Goal: Navigation & Orientation: Find specific page/section

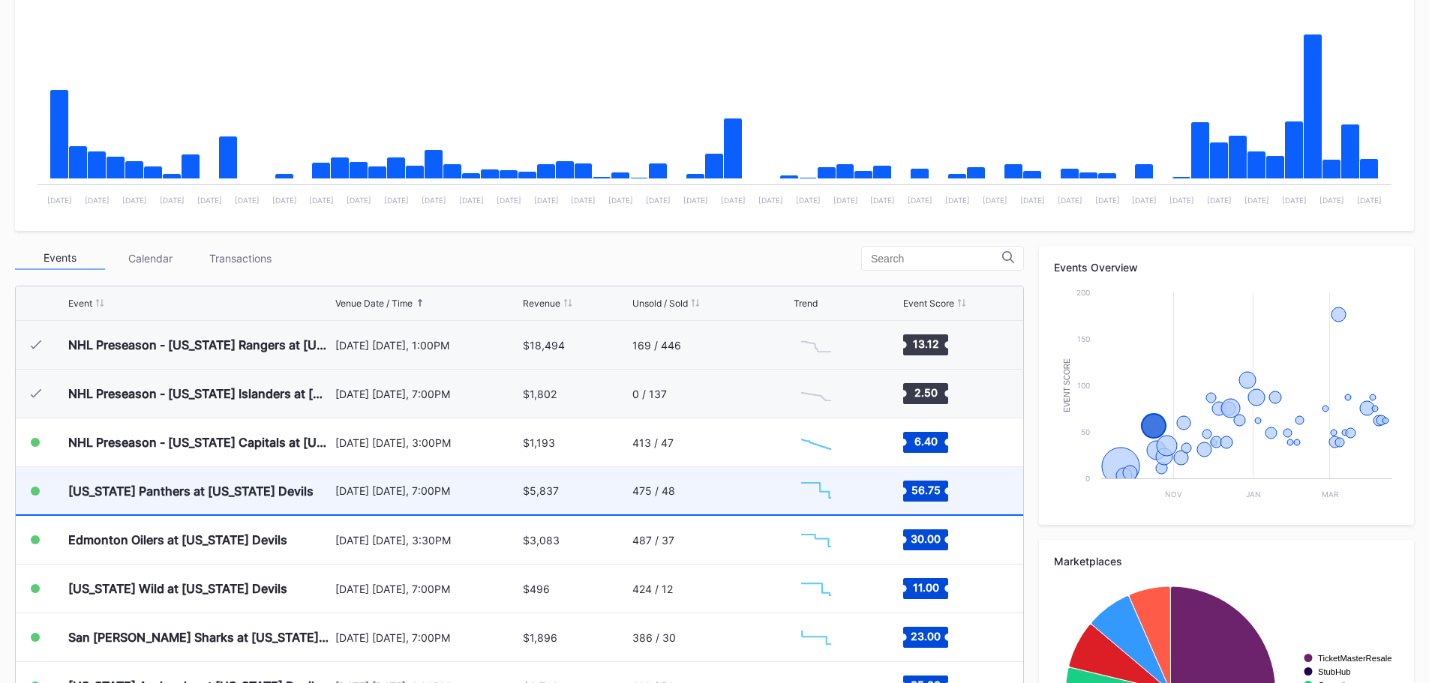
click at [734, 488] on div "475 / 48" at bounding box center [711, 490] width 158 height 47
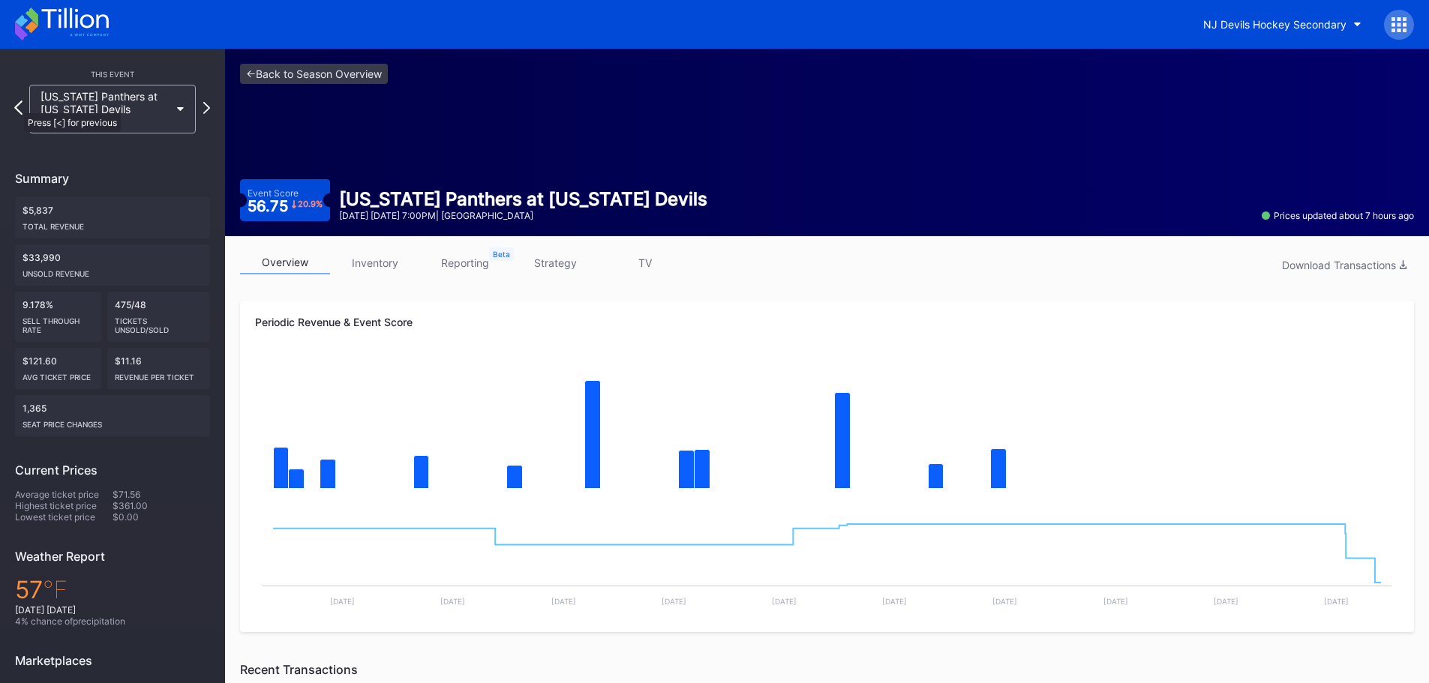
click at [17, 106] on icon at bounding box center [18, 108] width 8 height 14
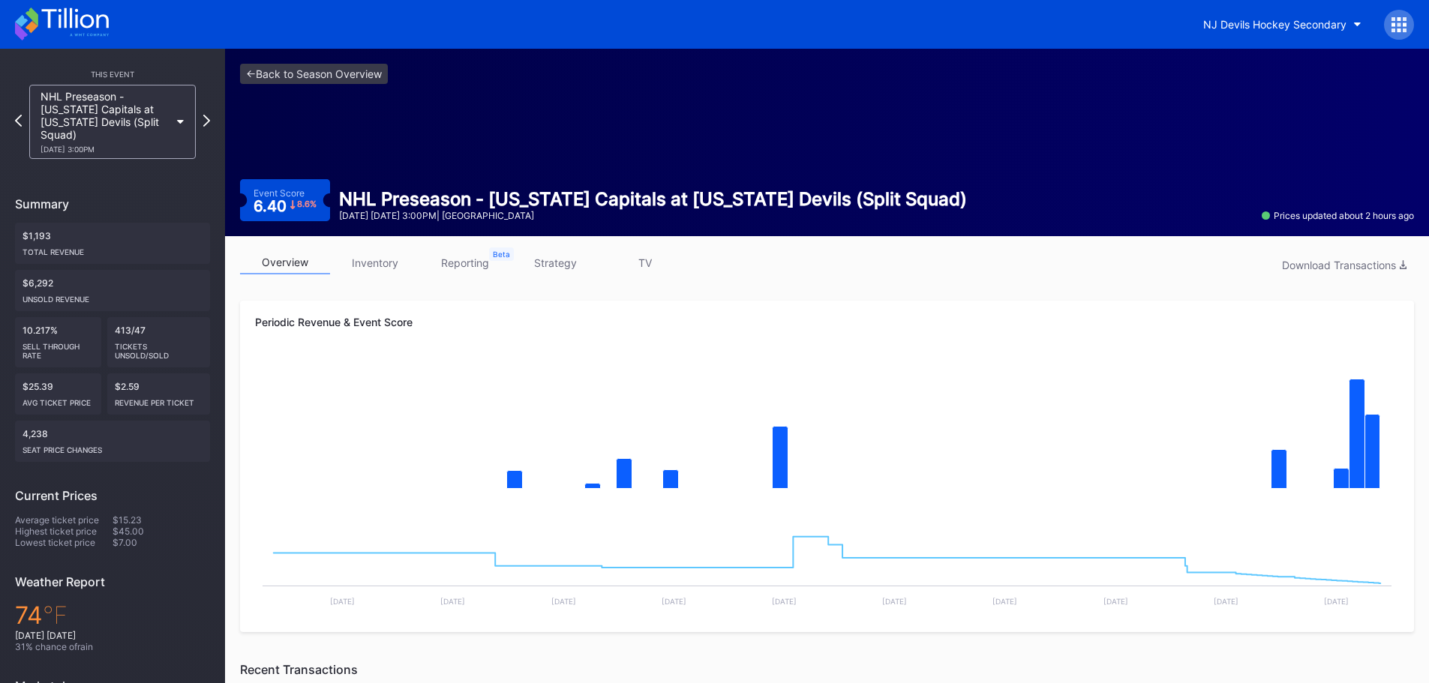
click at [197, 122] on div "NHL Preseason - [US_STATE] Capitals at [US_STATE] Devils (Split Squad) [DATE] 3…" at bounding box center [113, 122] width 182 height 74
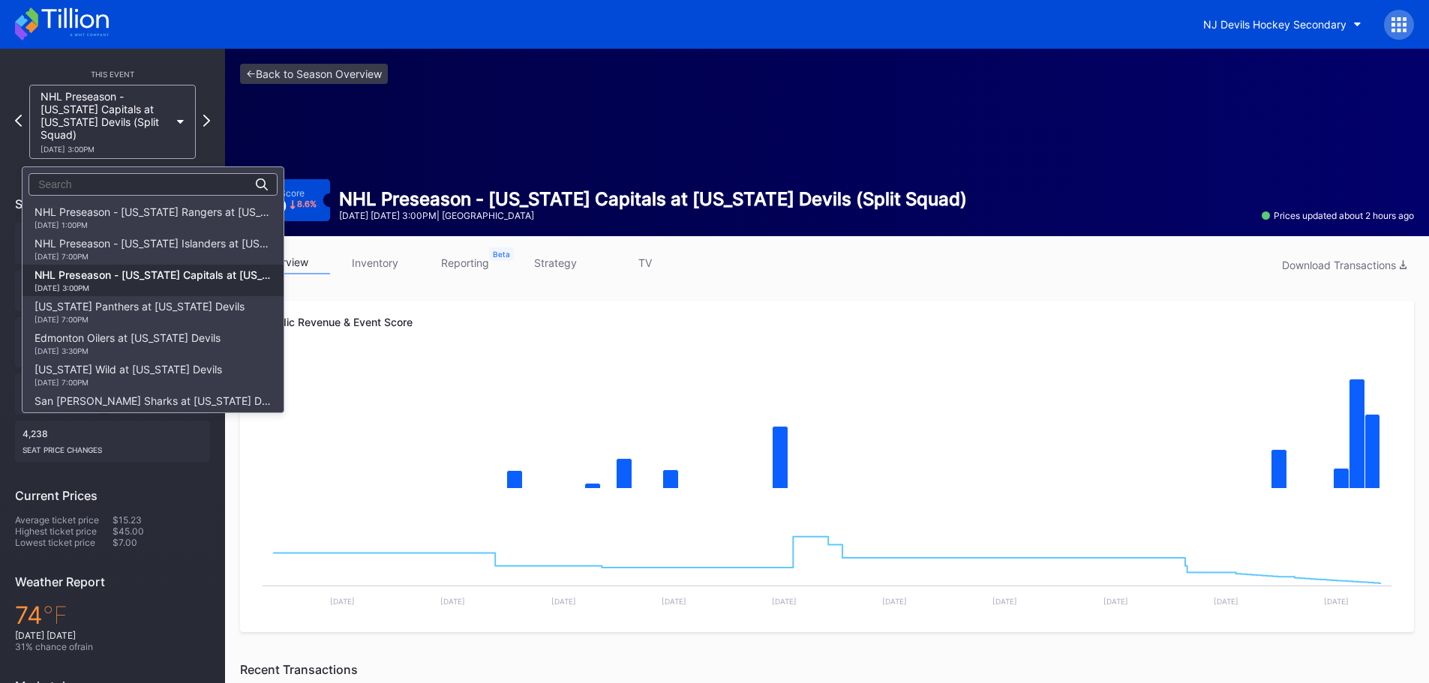
scroll to position [63, 0]
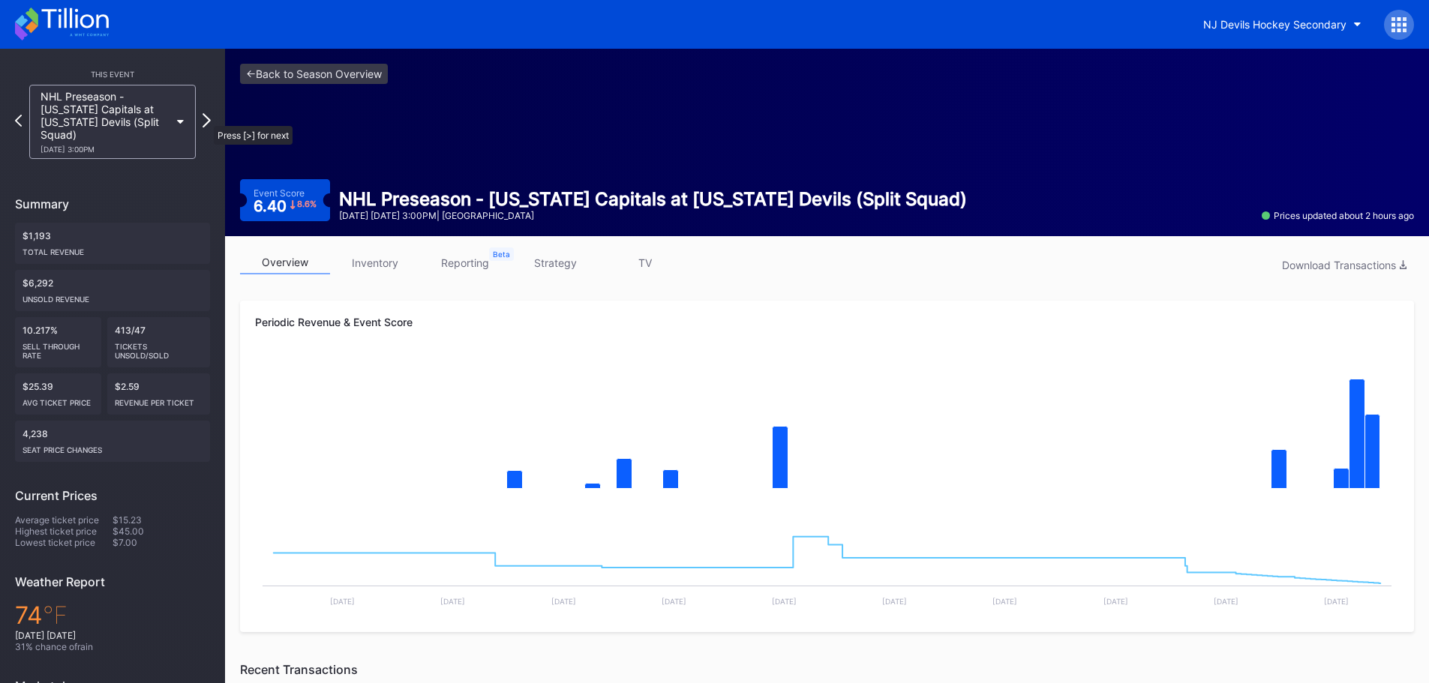
click at [206, 119] on icon at bounding box center [207, 120] width 8 height 14
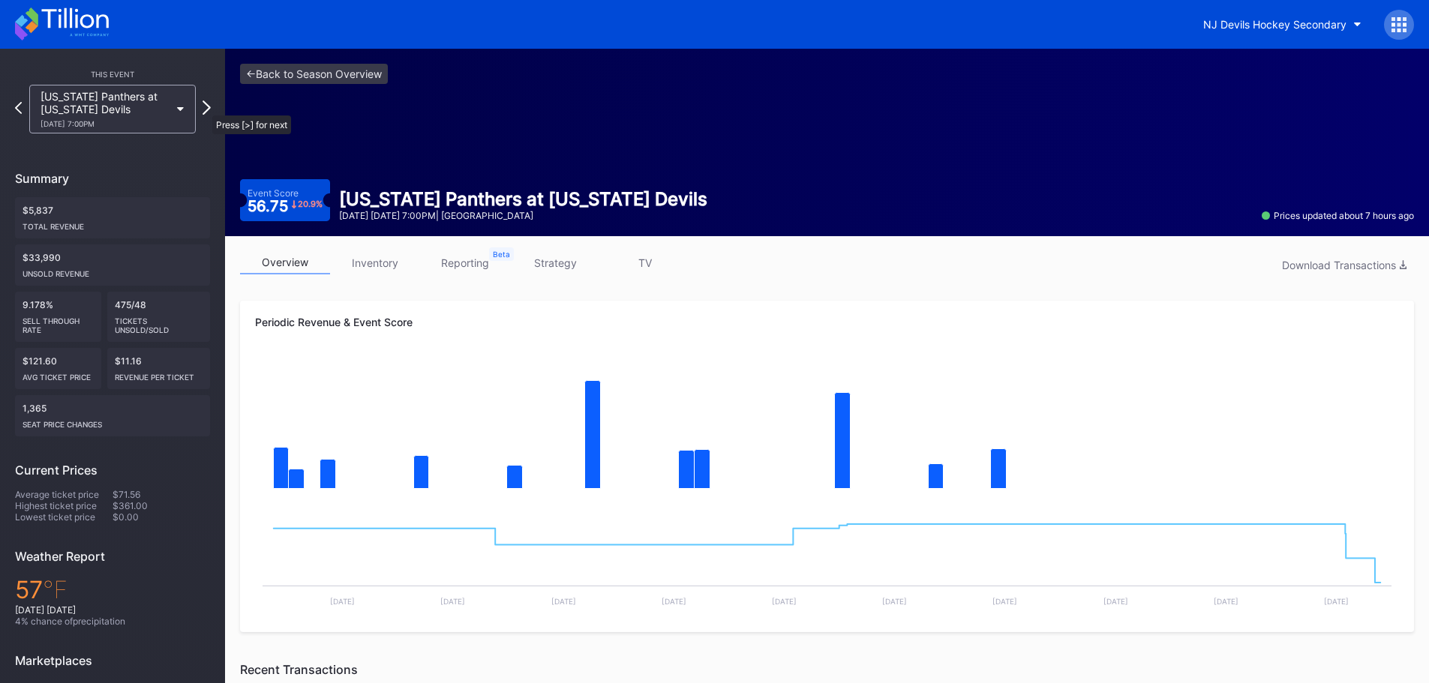
click at [205, 108] on icon at bounding box center [207, 108] width 8 height 14
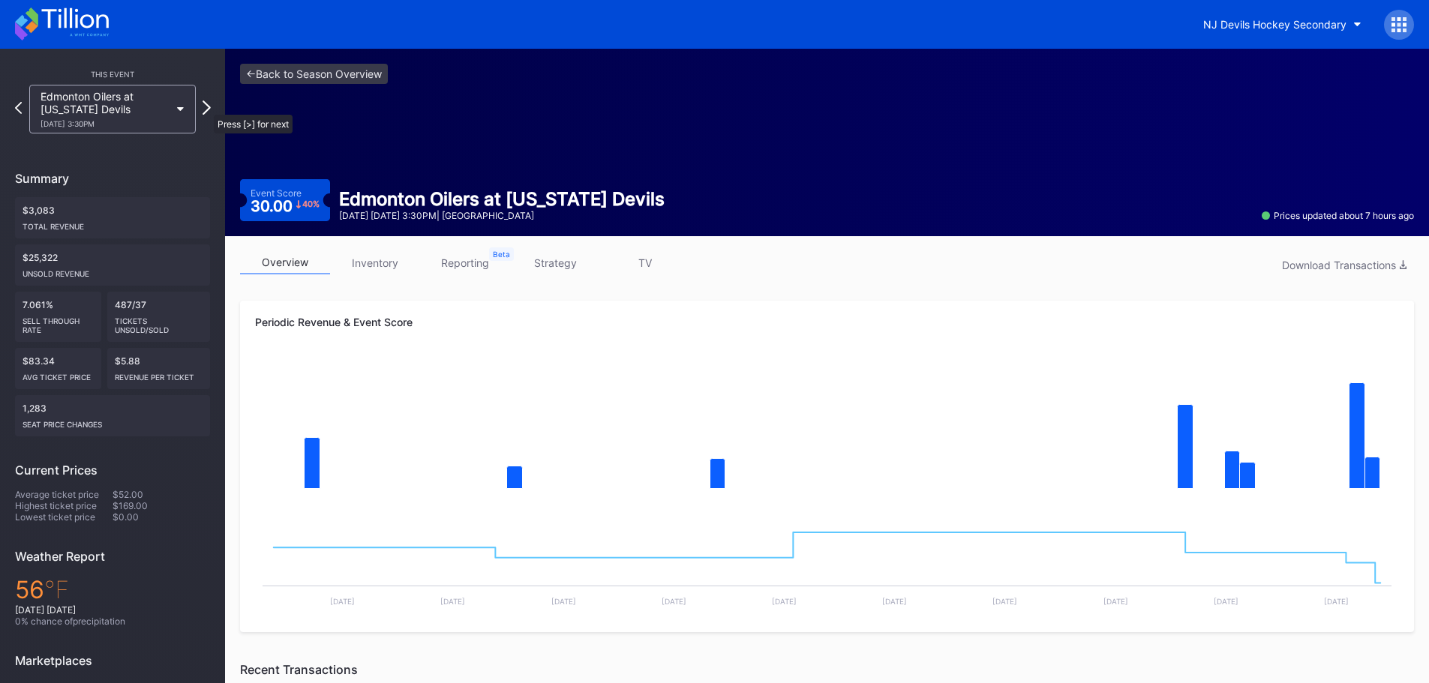
click at [206, 107] on icon at bounding box center [207, 108] width 8 height 14
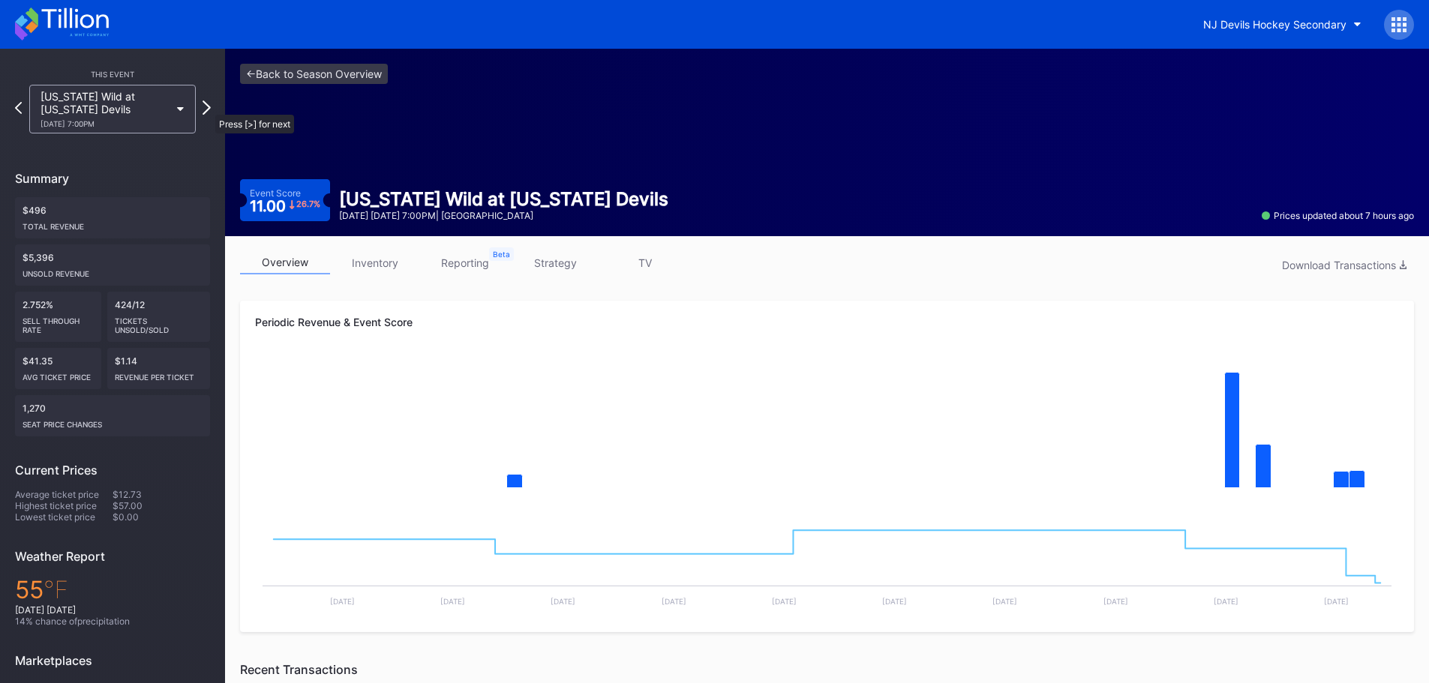
click at [208, 107] on icon at bounding box center [207, 108] width 8 height 14
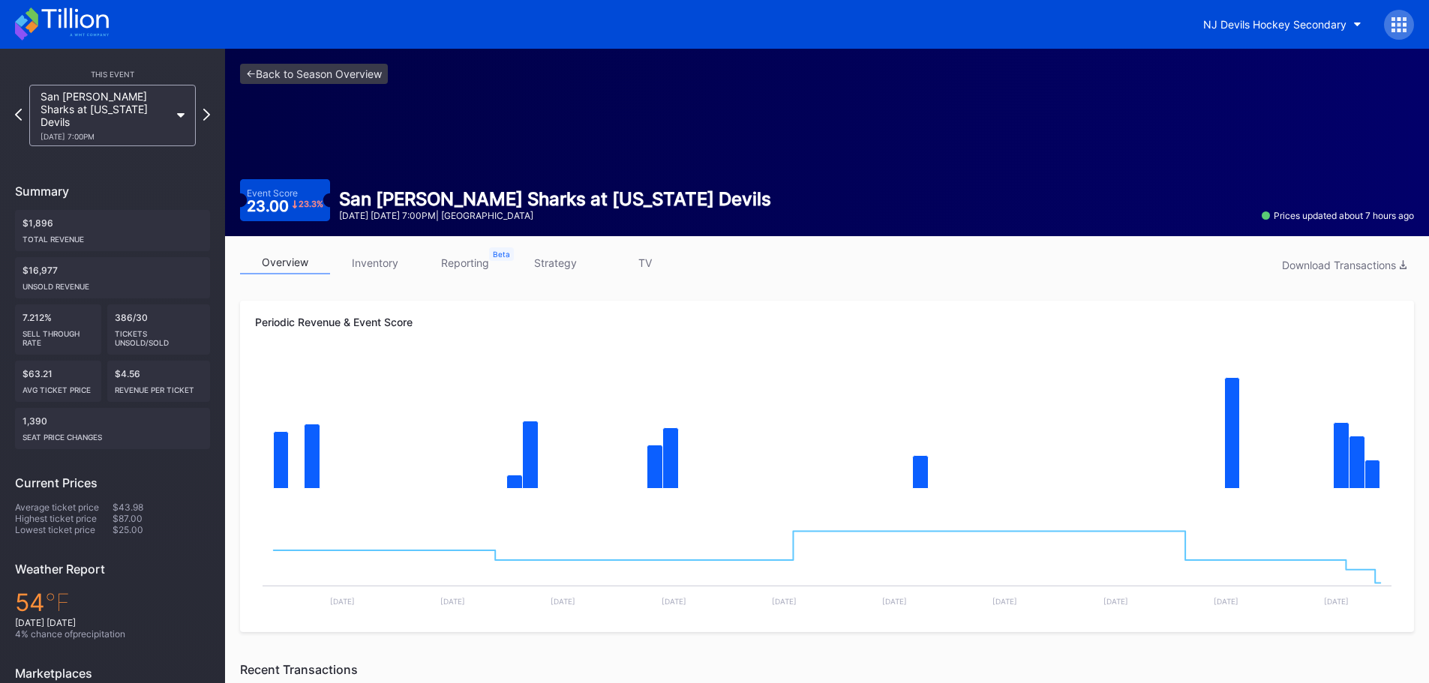
click at [15, 100] on div "San [PERSON_NAME] Sharks at [US_STATE] Devils [DATE] 7:00PM" at bounding box center [112, 116] width 195 height 62
click at [16, 116] on div at bounding box center [18, 115] width 8 height 17
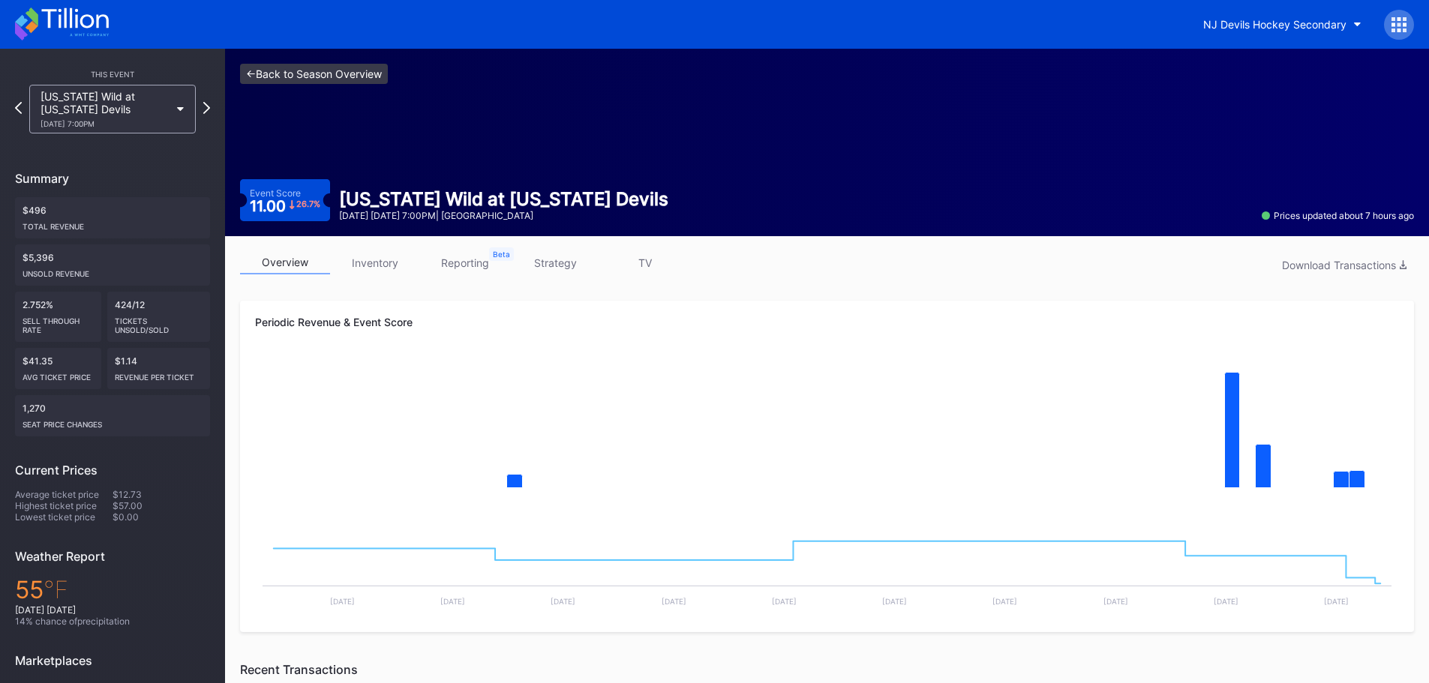
click at [360, 78] on link "<- Back to Season Overview" at bounding box center [314, 74] width 148 height 20
